Goal: Task Accomplishment & Management: Manage account settings

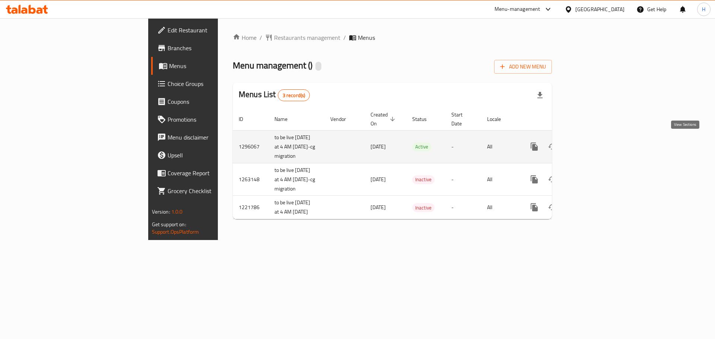
click at [593, 142] on icon "enhanced table" at bounding box center [588, 146] width 9 height 9
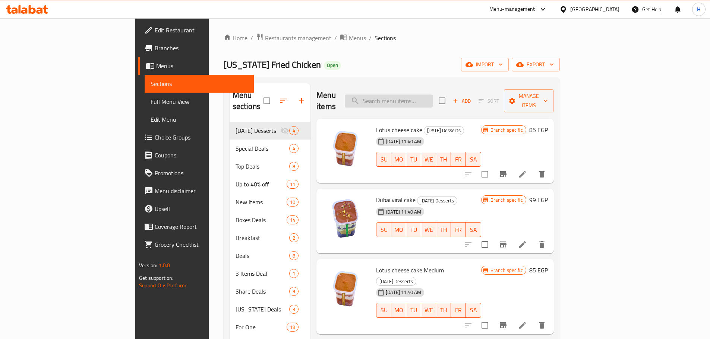
click at [432, 95] on input "search" at bounding box center [389, 101] width 88 height 13
paste input "Krunchy Bucke"
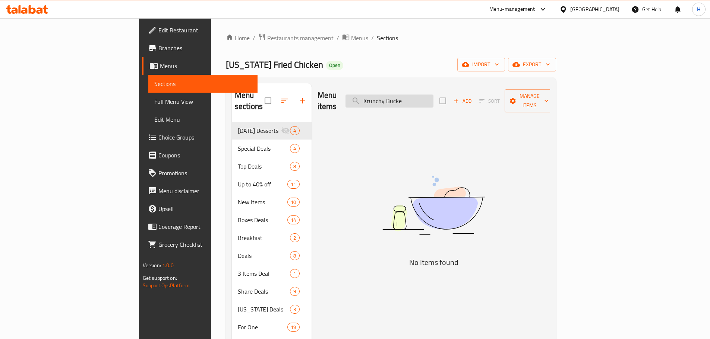
click at [429, 98] on input "Krunchy Bucke" at bounding box center [389, 101] width 88 height 13
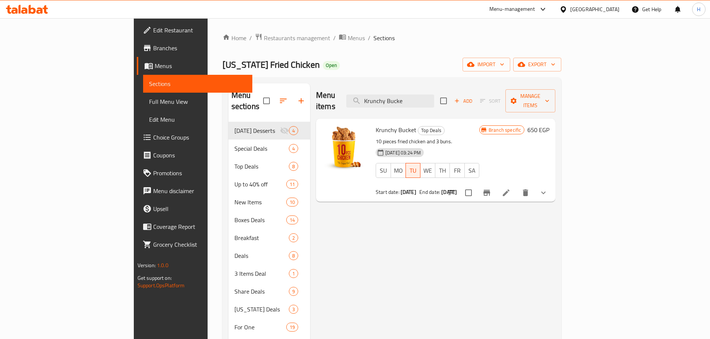
type input "Krunchy Bucke"
click at [552, 184] on button "show more" at bounding box center [543, 193] width 18 height 18
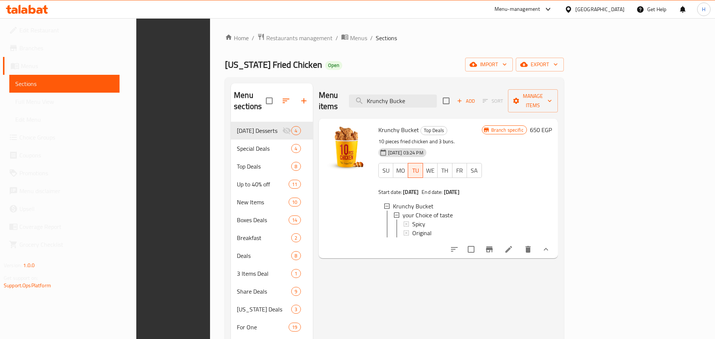
scroll to position [104, 0]
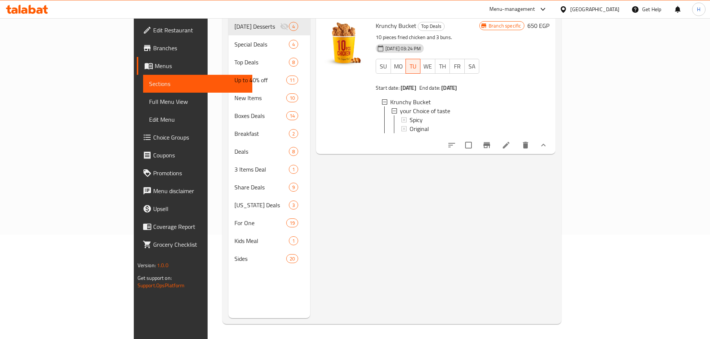
click at [490, 143] on icon "Branch-specific-item" at bounding box center [486, 145] width 7 height 6
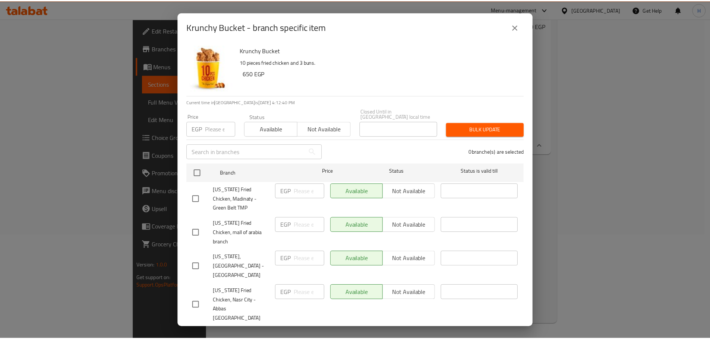
scroll to position [112, 0]
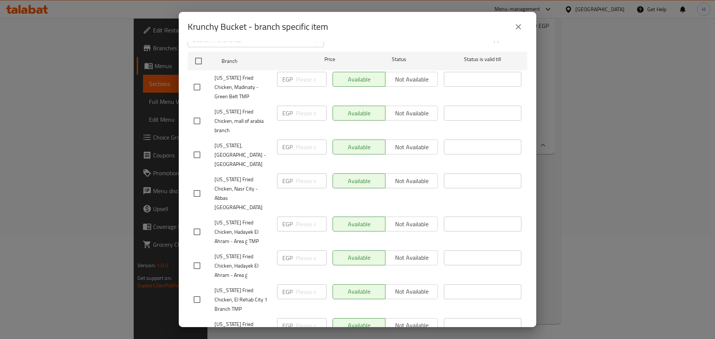
click at [518, 28] on icon "close" at bounding box center [518, 26] width 9 height 9
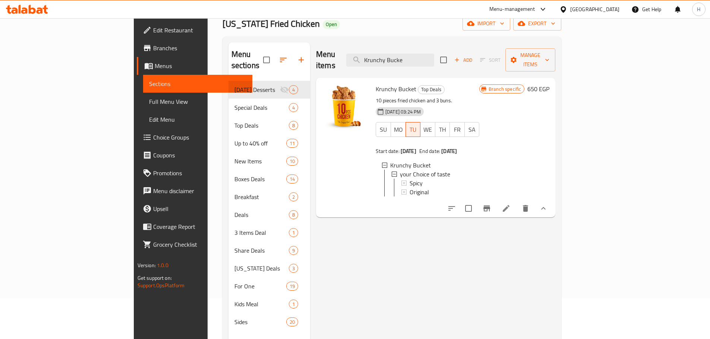
scroll to position [0, 0]
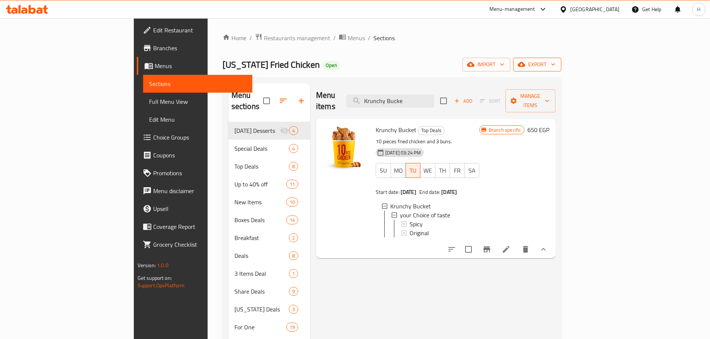
click at [555, 66] on span "export" at bounding box center [537, 64] width 36 height 9
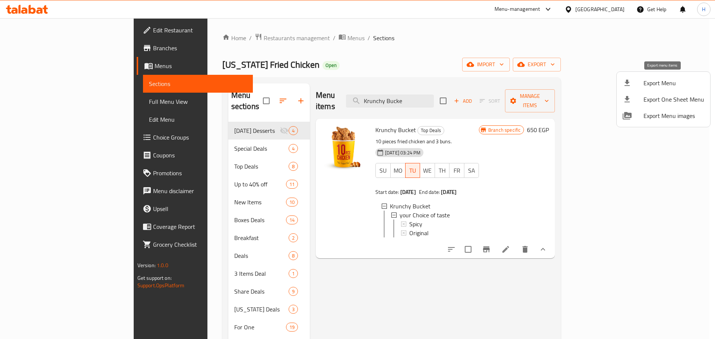
click at [651, 87] on span "Export Menu" at bounding box center [674, 83] width 61 height 9
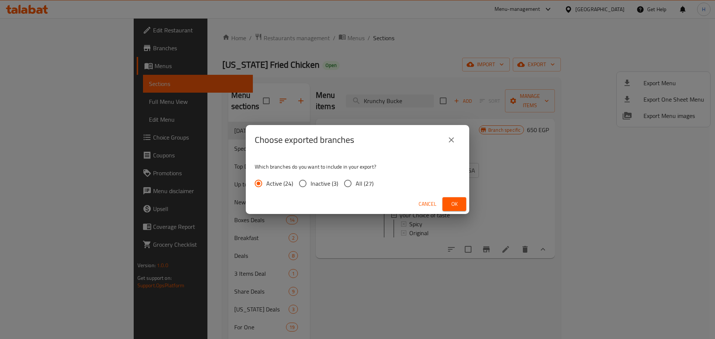
click at [356, 182] on span "All (27)" at bounding box center [365, 183] width 18 height 9
click at [355, 182] on input "All (27)" at bounding box center [348, 184] width 16 height 16
radio input "true"
click at [455, 203] on span "Ok" at bounding box center [454, 204] width 12 height 9
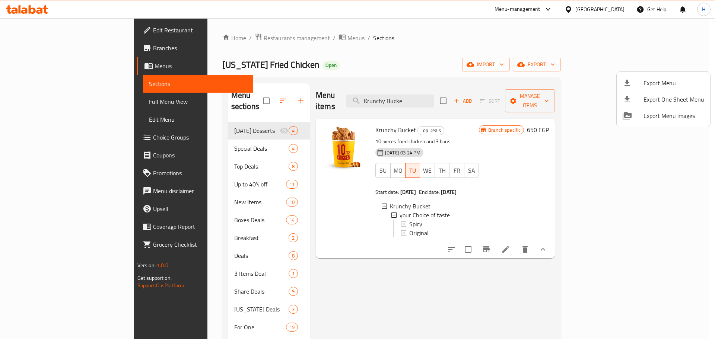
click at [59, 50] on div at bounding box center [357, 169] width 715 height 339
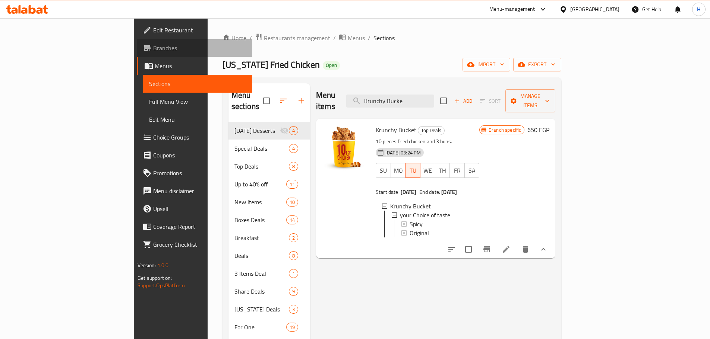
click at [153, 50] on span "Branches" at bounding box center [199, 48] width 93 height 9
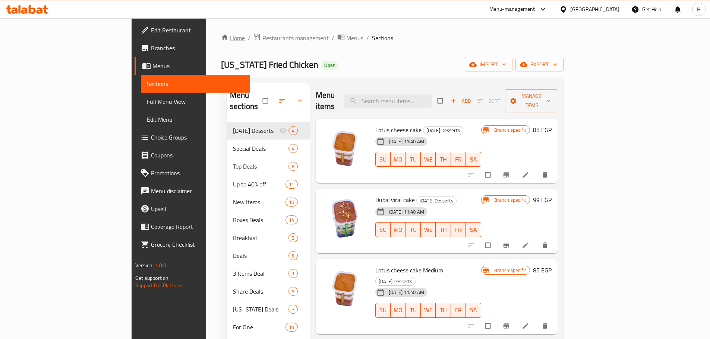
click at [221, 41] on link "Home" at bounding box center [233, 38] width 24 height 9
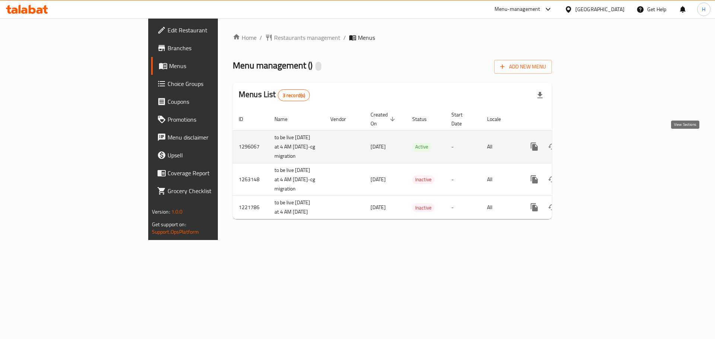
click at [597, 143] on link "enhanced table" at bounding box center [588, 147] width 18 height 18
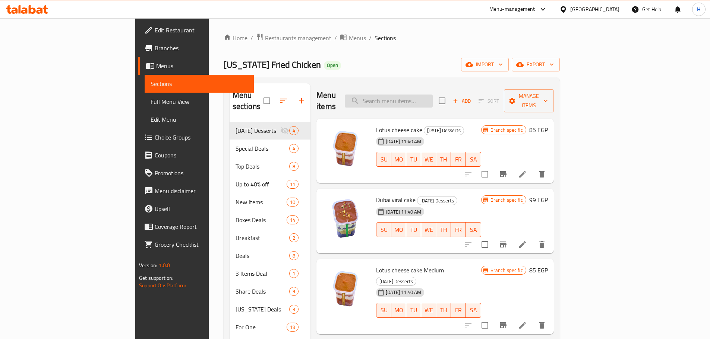
click at [436, 101] on div "Menu items Add Sort Manage items" at bounding box center [434, 100] width 237 height 35
click at [432, 99] on input "search" at bounding box center [389, 101] width 88 height 13
click at [432, 95] on input "search" at bounding box center [389, 101] width 88 height 13
paste input "Krunchy Bucket"
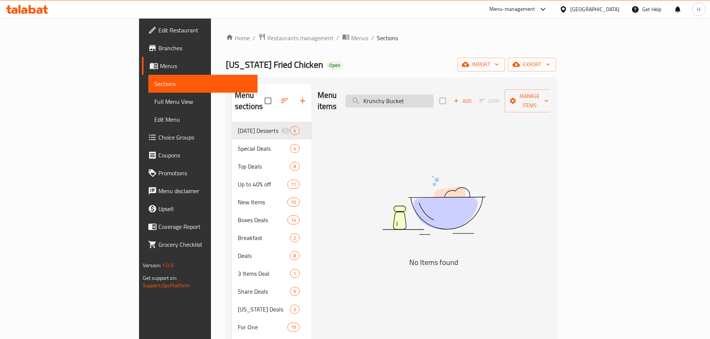
click at [428, 97] on input "Krunchy Bucket" at bounding box center [389, 101] width 88 height 13
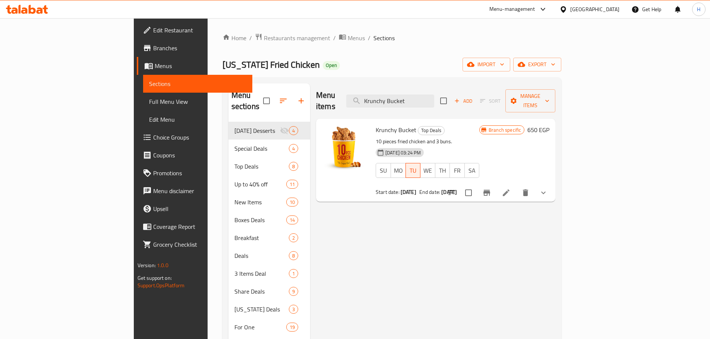
type input "Krunchy Bucket"
click at [509, 190] on icon at bounding box center [505, 193] width 7 height 7
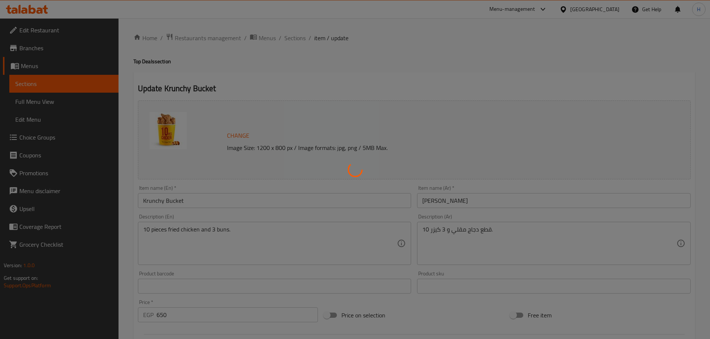
type input "اختايرك للطعم"
type input "1"
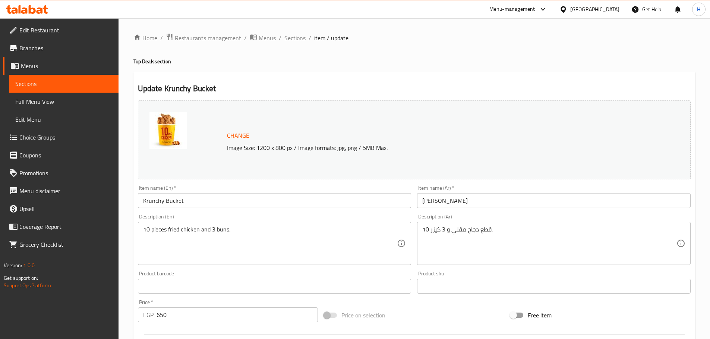
click at [38, 51] on span "Branches" at bounding box center [65, 48] width 93 height 9
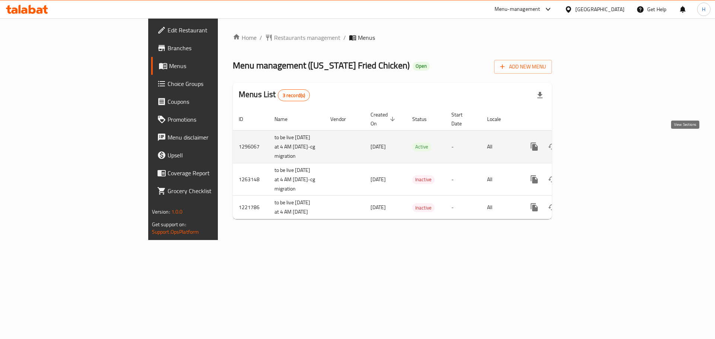
click at [593, 146] on icon "enhanced table" at bounding box center [588, 146] width 9 height 9
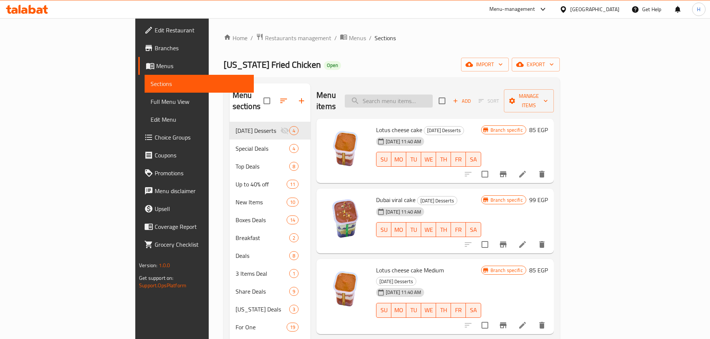
click at [421, 95] on input "search" at bounding box center [389, 101] width 88 height 13
paste input "Krunchy"
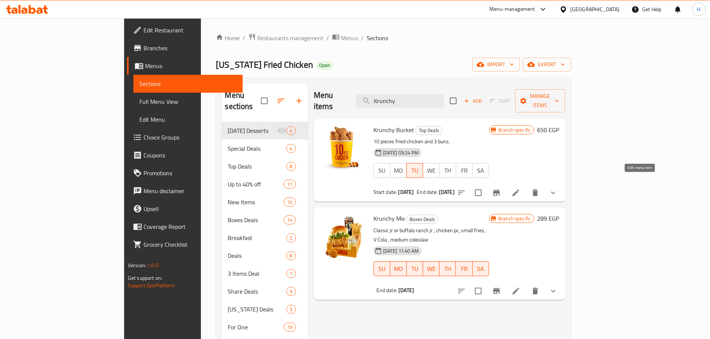
type input "Krunchy"
click at [519, 190] on icon at bounding box center [515, 193] width 7 height 7
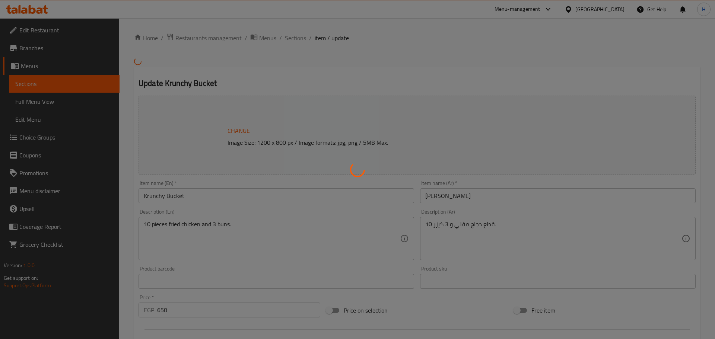
type input "اختايرك للطعم"
type input "1"
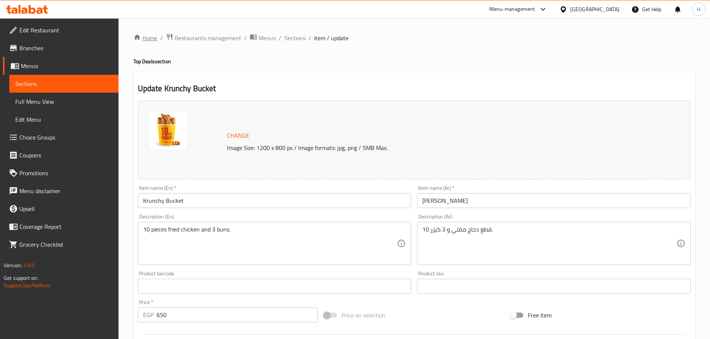
click at [140, 35] on icon "breadcrumb" at bounding box center [136, 37] width 7 height 7
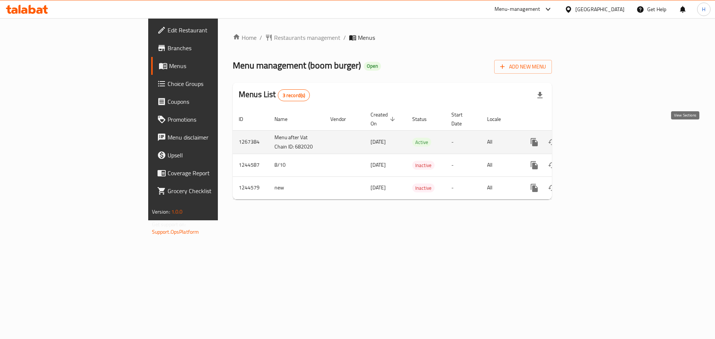
click at [597, 134] on link "enhanced table" at bounding box center [588, 142] width 18 height 18
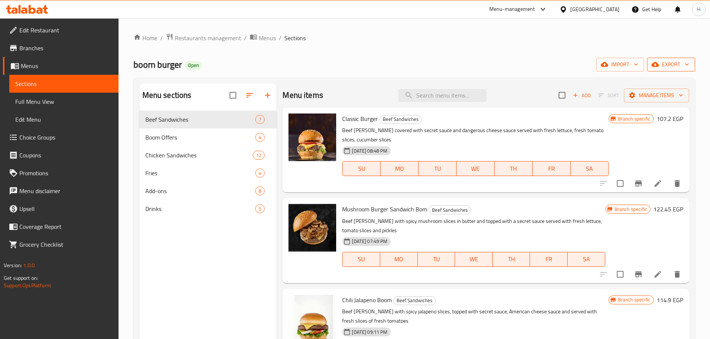
click at [664, 64] on span "export" at bounding box center [671, 64] width 36 height 9
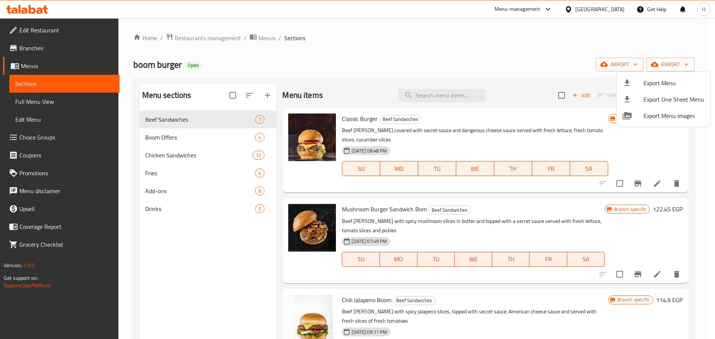
click at [658, 80] on span "Export Menu" at bounding box center [674, 83] width 61 height 9
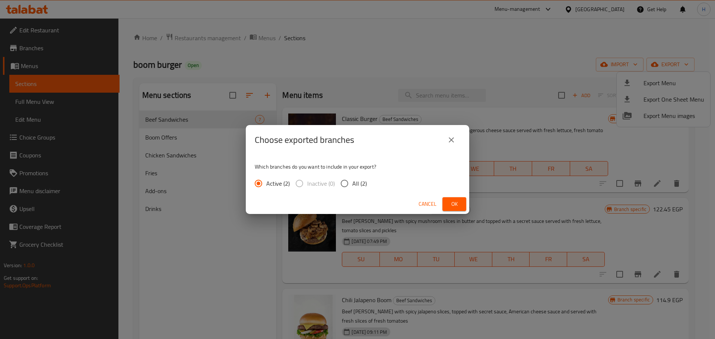
click at [345, 184] on input "All (2)" at bounding box center [345, 184] width 16 height 16
radio input "true"
click at [455, 202] on span "Ok" at bounding box center [454, 204] width 12 height 9
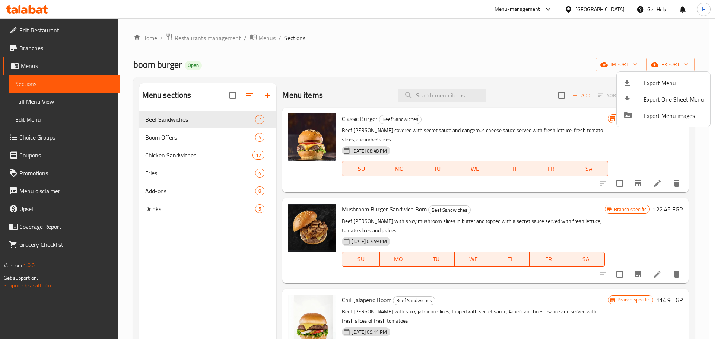
click at [23, 50] on div at bounding box center [357, 169] width 715 height 339
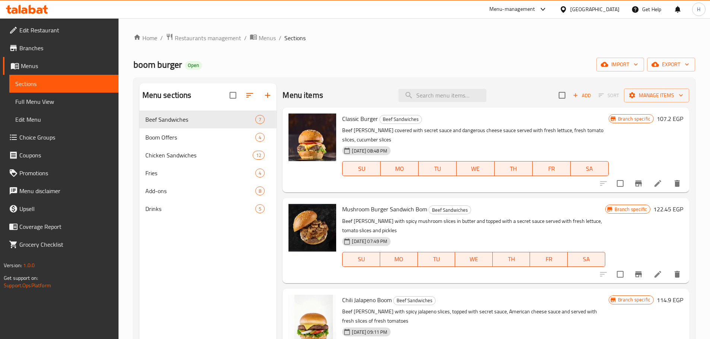
click at [24, 50] on span "Branches" at bounding box center [65, 48] width 93 height 9
